Goal: Task Accomplishment & Management: Use online tool/utility

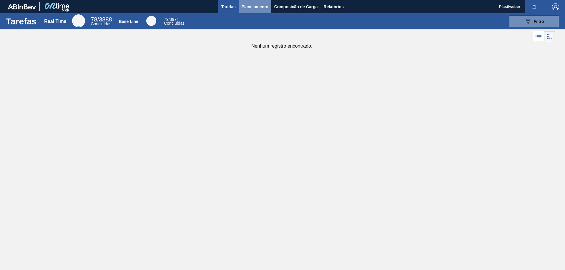
click at [254, 4] on span "Planejamento" at bounding box center [254, 6] width 27 height 7
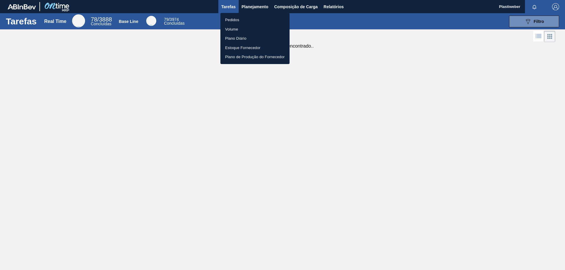
click at [243, 18] on li "Pedidos" at bounding box center [254, 19] width 69 height 9
